Goal: Task Accomplishment & Management: Manage account settings

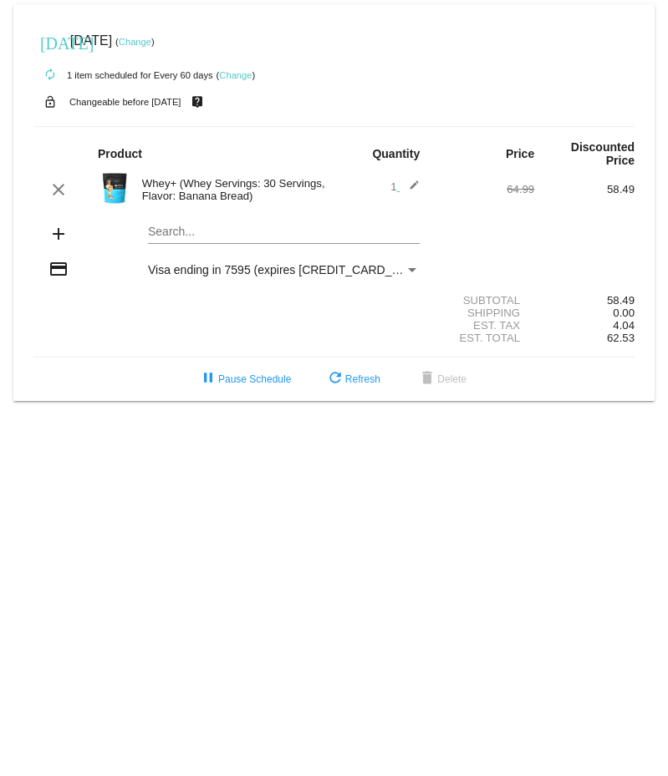
click at [409, 180] on mat-icon "edit" at bounding box center [409, 190] width 20 height 20
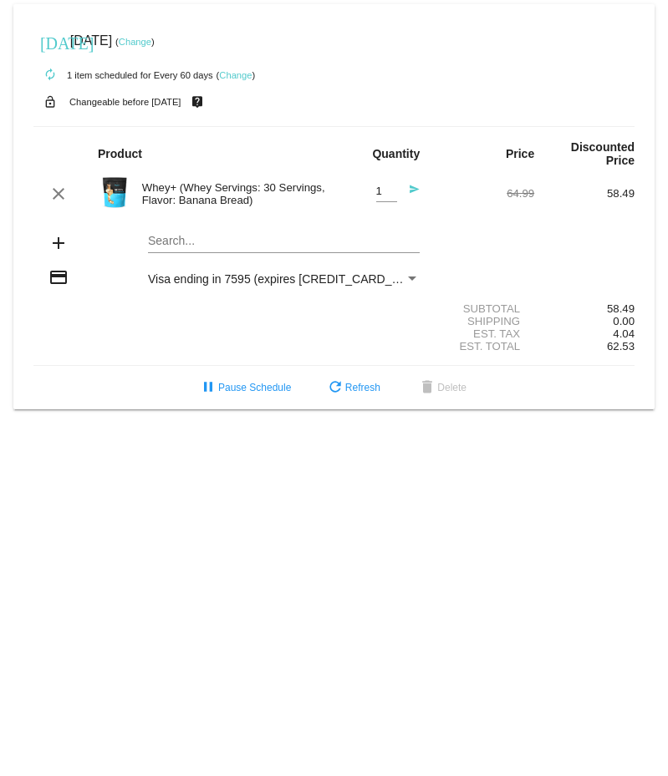
click at [221, 221] on div "Search..." at bounding box center [284, 237] width 272 height 33
click at [263, 376] on mat-card "today Sep 24 2025 ( Change ) autorenew 1 item scheduled for Every 60 days ( Cha…" at bounding box center [333, 206] width 641 height 405
click at [221, 387] on button "pause Pause Schedule" at bounding box center [244, 388] width 119 height 30
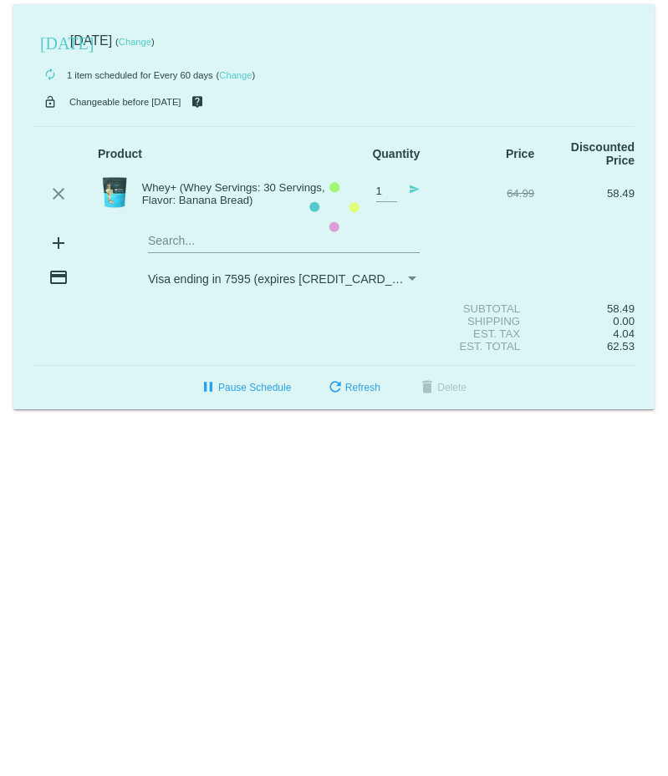
click at [336, 378] on mat-card "today Sep 24 2025 ( Change ) autorenew 1 item scheduled for Every 60 days ( Cha…" at bounding box center [333, 206] width 641 height 405
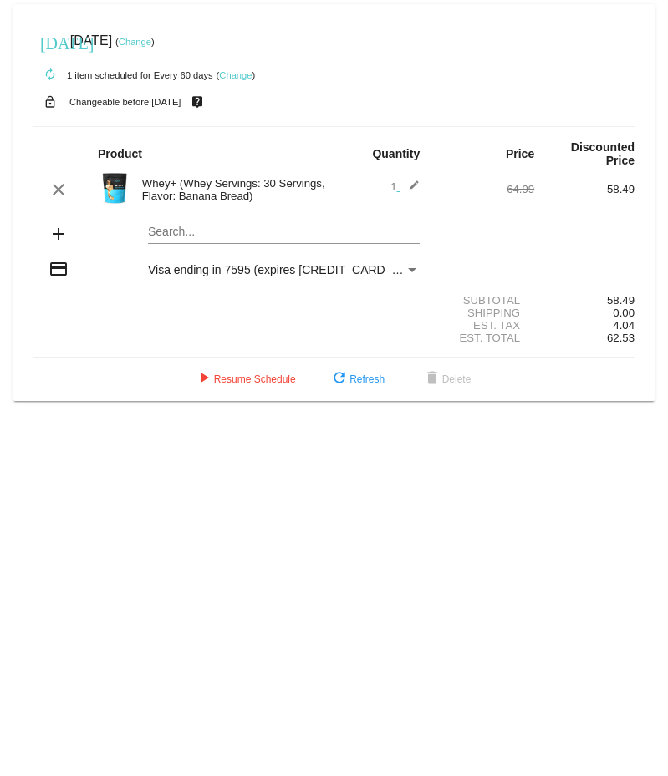
click at [416, 180] on mat-icon "edit" at bounding box center [409, 190] width 20 height 20
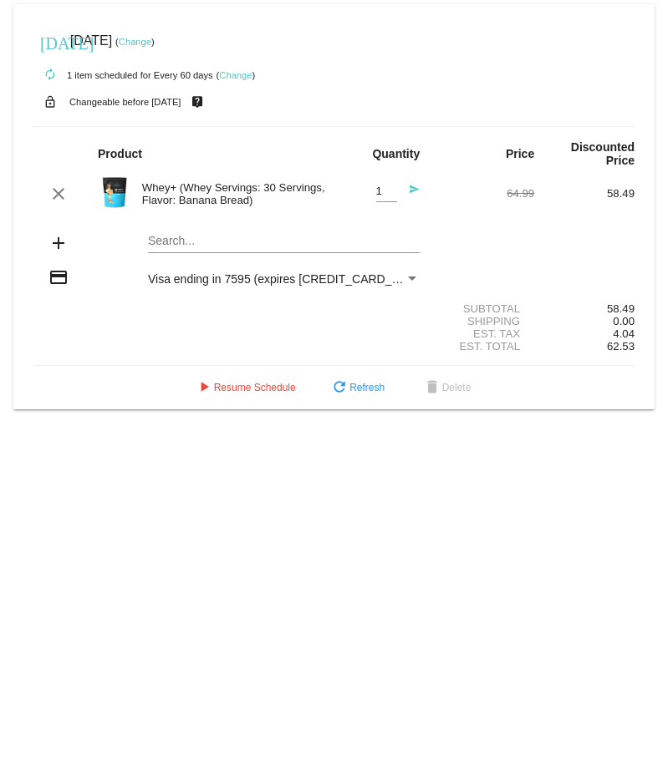
click at [241, 171] on div "clear Whey+ (Whey Servings: 30 Servings, Flavor: Banana Bread) 1 Quantity send …" at bounding box center [333, 193] width 601 height 45
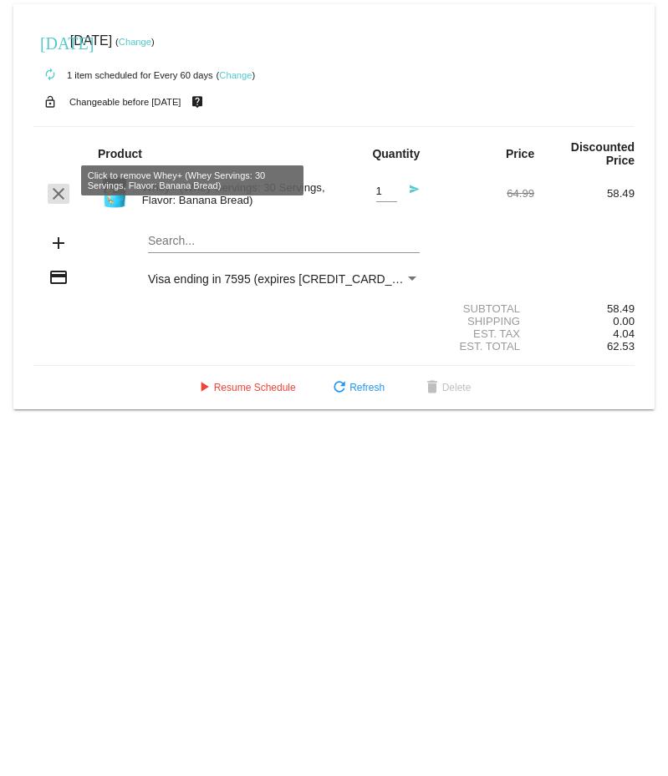
click at [50, 184] on mat-icon "clear" at bounding box center [58, 194] width 20 height 20
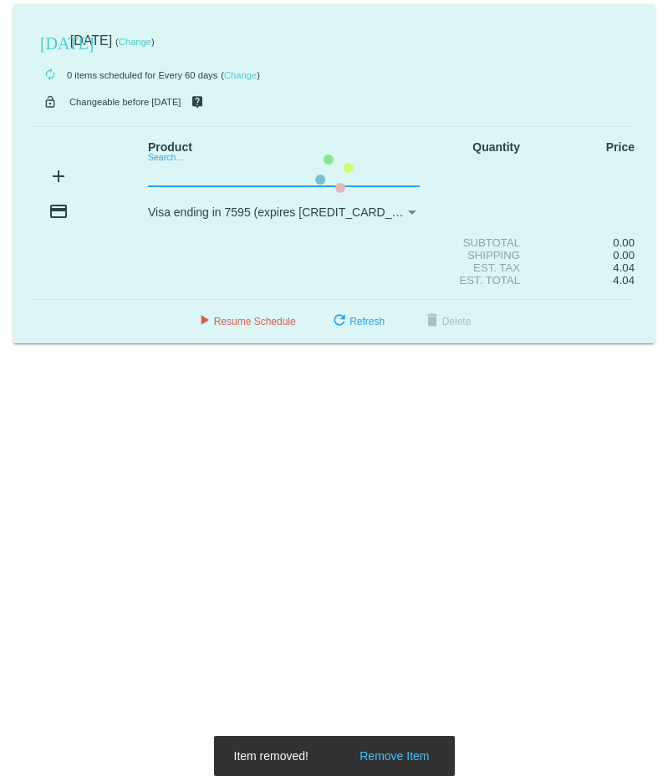
click at [183, 180] on input "Search..." at bounding box center [284, 174] width 272 height 13
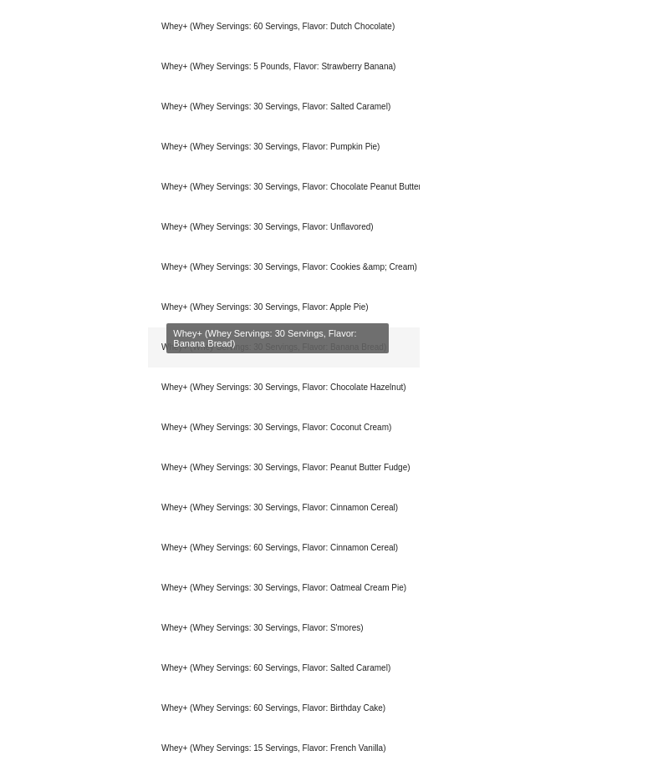
scroll to position [510, 0]
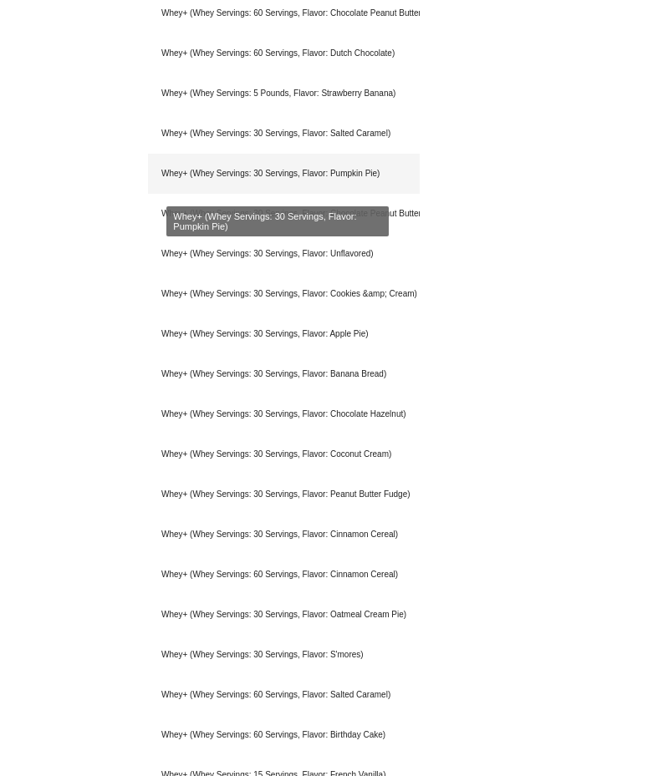
type input "whey"
click at [297, 171] on div "Whey+ (Whey Servings: 30 Servings, Flavor: Pumpkin Pie)" at bounding box center [284, 174] width 272 height 40
